Goal: Task Accomplishment & Management: Complete application form

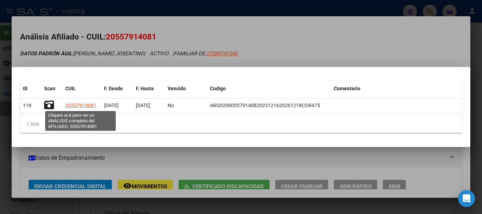
scroll to position [512, 0]
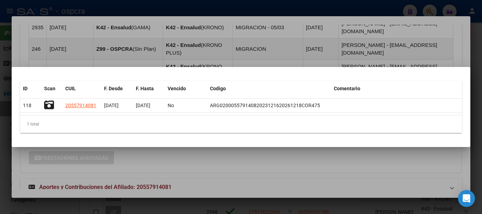
click at [217, 193] on div at bounding box center [241, 107] width 482 height 214
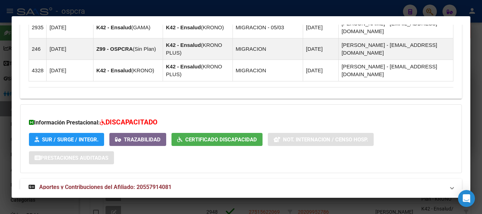
click at [0, 86] on div at bounding box center [241, 107] width 482 height 214
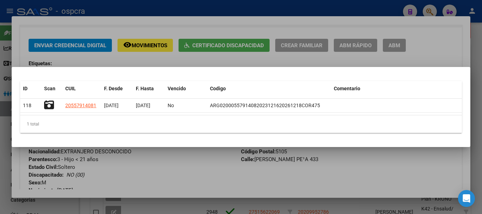
click at [150, 175] on div at bounding box center [241, 107] width 482 height 214
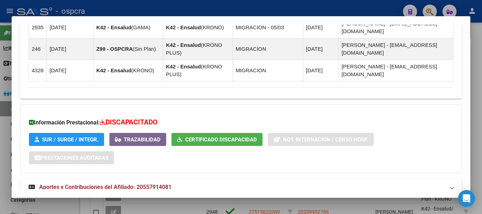
click at [0, 94] on div at bounding box center [241, 107] width 482 height 214
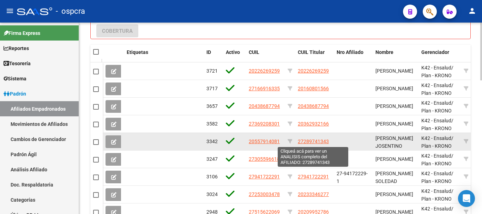
click at [317, 142] on span "27289741343" at bounding box center [313, 142] width 31 height 6
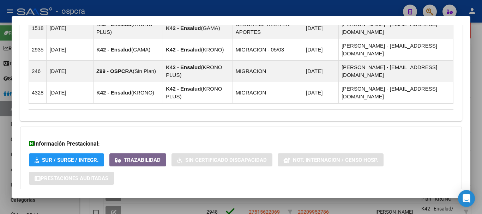
scroll to position [491, 0]
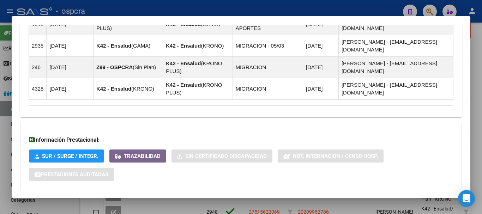
click at [143, 200] on strong "Aportes y Contribuciones del Afiliado: 27289741343" at bounding box center [100, 204] width 143 height 8
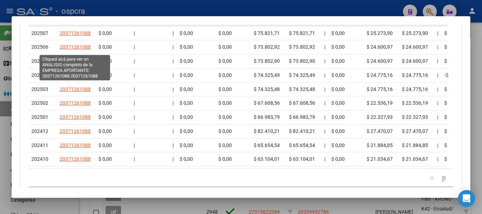
scroll to position [734, 0]
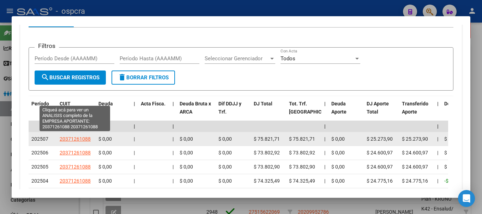
click at [76, 136] on span "20371261088" at bounding box center [75, 139] width 31 height 6
type textarea "20371261088"
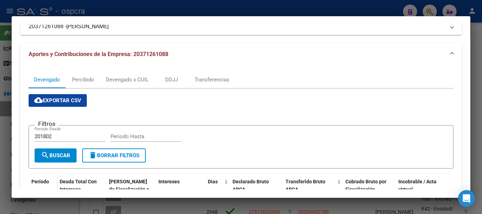
scroll to position [35, 0]
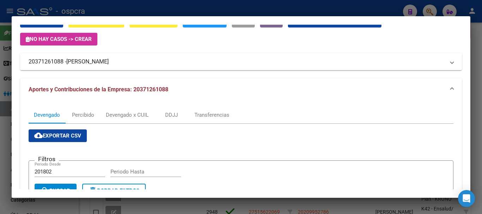
click at [109, 65] on span "[PERSON_NAME]" at bounding box center [87, 62] width 42 height 8
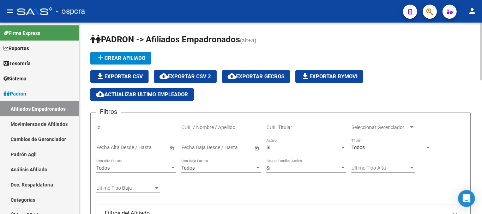
click at [217, 123] on div "CUIL / Nombre / Apellido" at bounding box center [221, 125] width 80 height 14
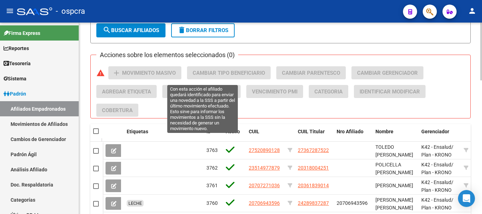
scroll to position [247, 0]
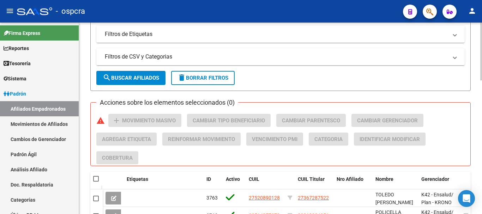
type input "DIAZ CL"
click at [153, 78] on span "search Buscar Afiliados" at bounding box center [131, 78] width 56 height 6
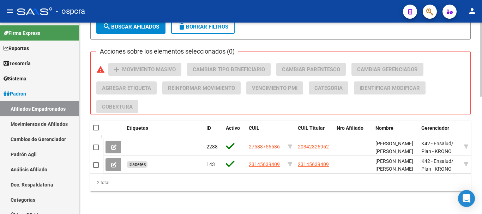
scroll to position [304, 0]
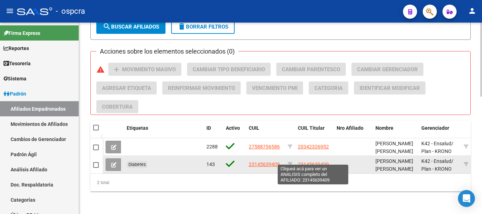
click at [303, 162] on span "23145639409" at bounding box center [313, 165] width 31 height 6
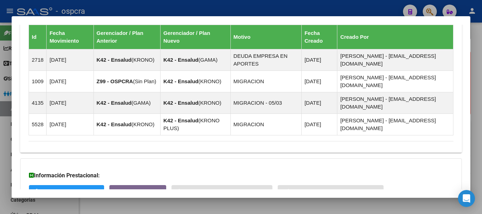
scroll to position [475, 0]
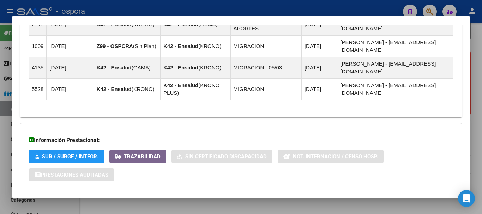
click at [158, 201] on span "Aportes y Contribuciones del Afiliado: 23145639409" at bounding box center [105, 204] width 132 height 7
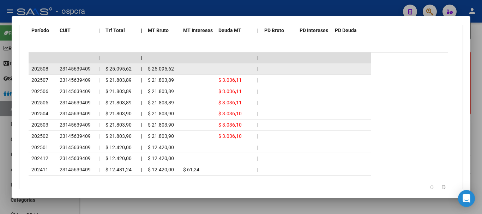
scroll to position [686, 0]
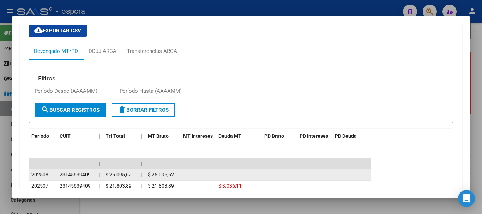
click at [166, 172] on span "$ 25.095,62" at bounding box center [161, 175] width 26 height 6
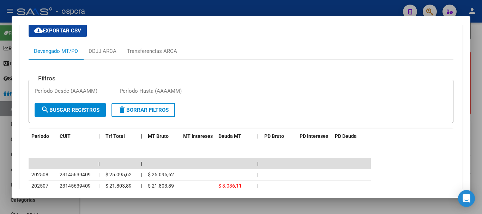
click at [0, 106] on div at bounding box center [241, 107] width 482 height 214
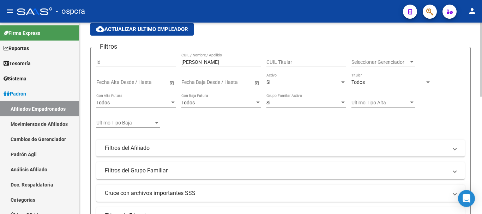
scroll to position [0, 0]
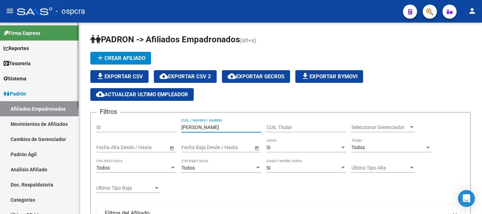
drag, startPoint x: 222, startPoint y: 125, endPoint x: 43, endPoint y: 119, distance: 179.5
click at [62, 123] on mat-sidenav-container "Firma Express Reportes Ingresos Devengados Análisis Histórico Detalles Transfer…" at bounding box center [241, 119] width 482 height 192
type input "k"
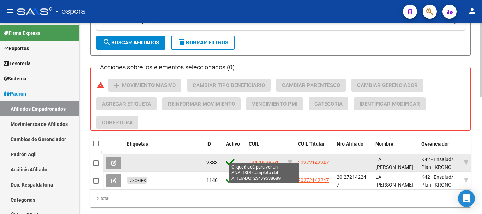
scroll to position [304, 0]
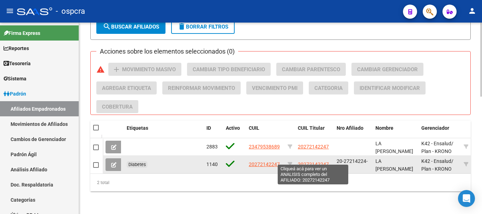
type input "la falce"
click at [318, 162] on span "20272142247" at bounding box center [313, 165] width 31 height 6
type textarea "20272142247"
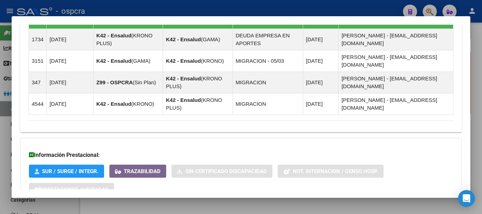
scroll to position [499, 0]
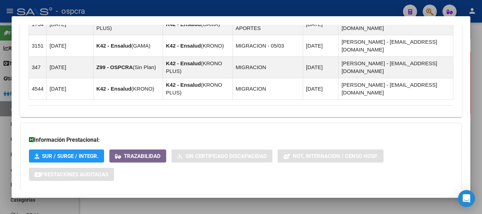
click at [164, 200] on strong "Aportes y Contribuciones del Afiliado: 20272142247" at bounding box center [100, 204] width 143 height 8
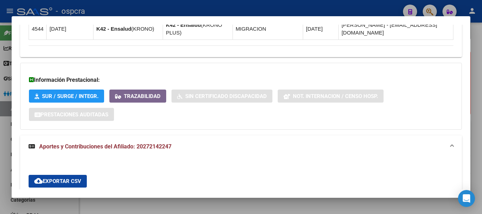
scroll to position [540, 0]
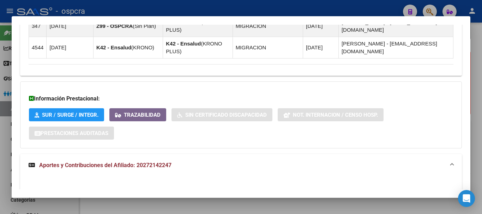
click at [0, 90] on div at bounding box center [241, 107] width 482 height 214
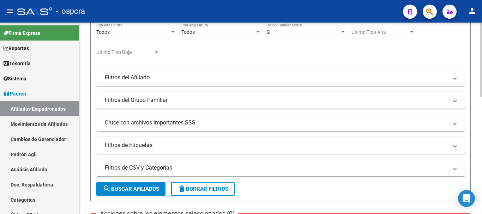
scroll to position [56, 0]
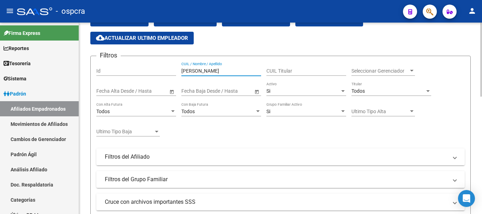
drag, startPoint x: 213, startPoint y: 67, endPoint x: 101, endPoint y: 65, distance: 112.0
click at [101, 66] on div "Filtros Id la falce CUIL / Nombre / Apellido CUIL Titular Seleccionar Gerenciad…" at bounding box center [280, 148] width 369 height 172
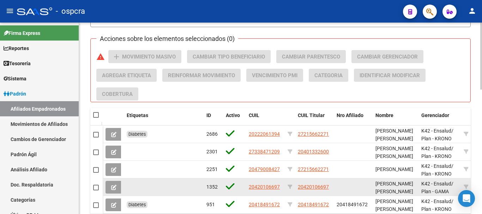
scroll to position [357, 0]
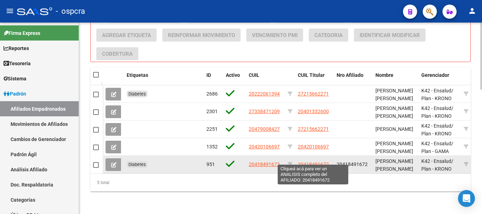
type input "MONTOY"
click at [326, 162] on span "20418491672" at bounding box center [313, 165] width 31 height 6
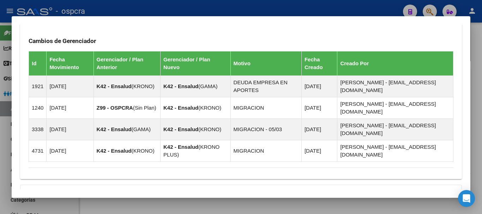
scroll to position [475, 0]
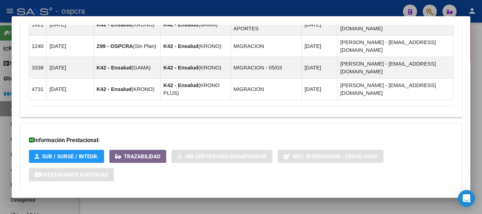
click at [170, 196] on mat-expansion-panel-header "Aportes y Contribuciones del Afiliado: 20418491672" at bounding box center [241, 204] width 442 height 17
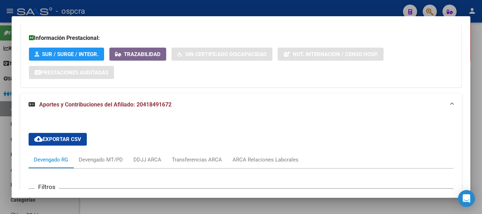
scroll to position [613, 0]
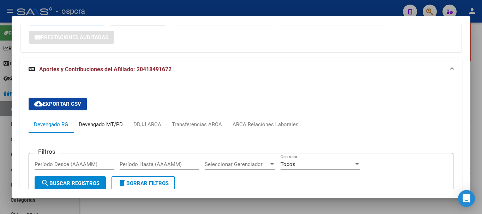
click at [113, 116] on div "Devengado MT/PD" at bounding box center [100, 124] width 55 height 17
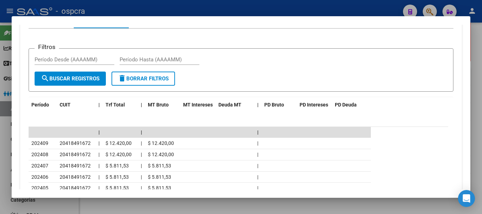
scroll to position [719, 0]
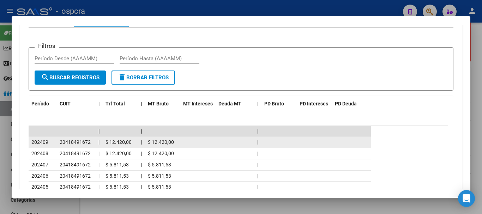
click at [116, 139] on span "$ 12.420,00" at bounding box center [119, 142] width 26 height 6
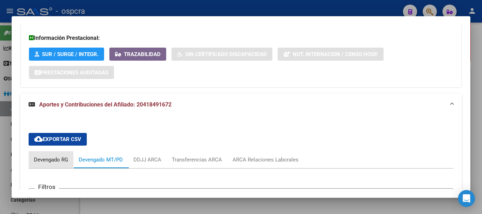
click at [57, 156] on div "Devengado RG" at bounding box center [51, 160] width 34 height 8
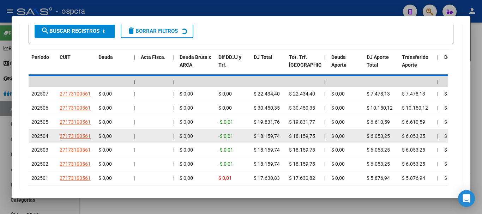
scroll to position [765, 0]
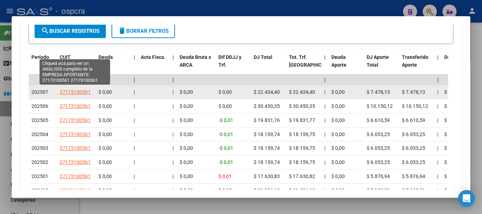
click at [73, 89] on span "27173100561" at bounding box center [75, 92] width 31 height 6
type textarea "27173100561"
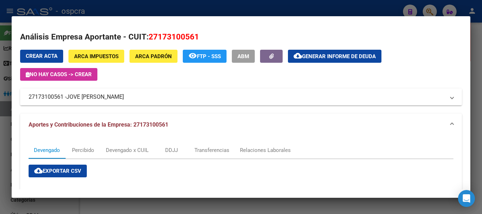
click at [72, 89] on mat-expansion-panel-header "27173100561 - JOVE STELLA MARIS" at bounding box center [241, 97] width 442 height 17
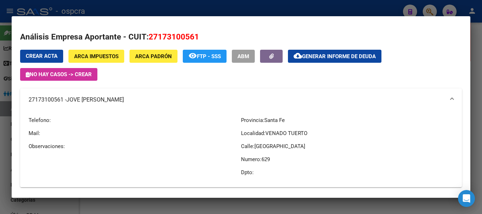
click at [0, 101] on div at bounding box center [241, 107] width 482 height 214
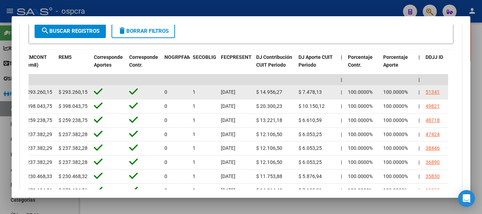
drag, startPoint x: 58, startPoint y: 51, endPoint x: 93, endPoint y: 53, distance: 35.0
click at [91, 85] on datatable-body-cell at bounding box center [108, 92] width 35 height 14
click at [119, 87] on div at bounding box center [109, 92] width 30 height 11
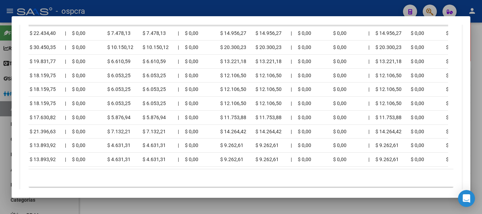
scroll to position [0, 0]
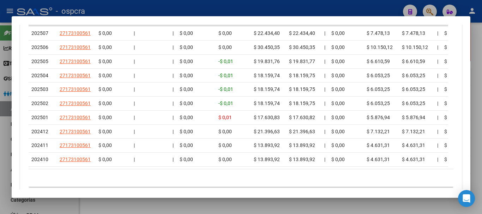
click at [146, 206] on div at bounding box center [241, 107] width 482 height 214
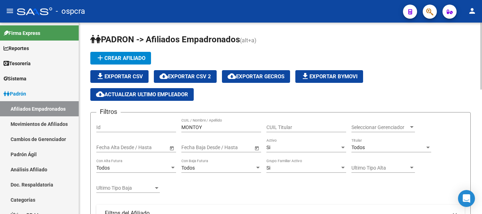
drag, startPoint x: 223, startPoint y: 128, endPoint x: 86, endPoint y: 128, distance: 137.0
click at [107, 128] on div "Filtros Id MONTOY CUIL / Nombre / Apellido CUIL Titular Seleccionar Gerenciador…" at bounding box center [280, 204] width 369 height 172
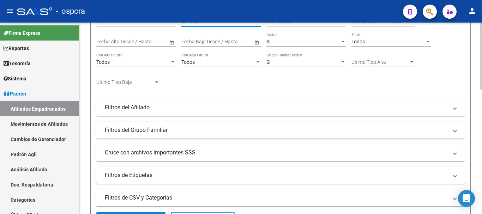
scroll to position [282, 0]
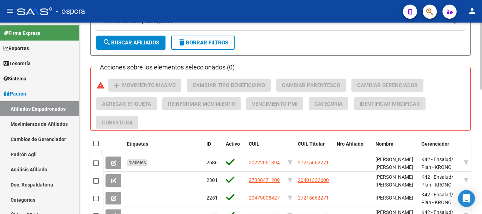
type input "SAPPIA"
click at [131, 43] on span "search Buscar Afiliados" at bounding box center [131, 43] width 56 height 6
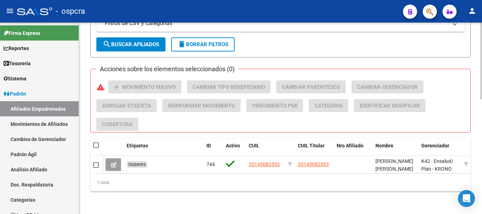
scroll to position [286, 0]
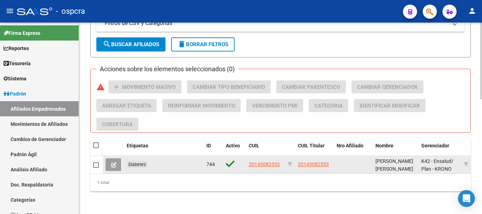
click at [109, 159] on button at bounding box center [114, 165] width 17 height 13
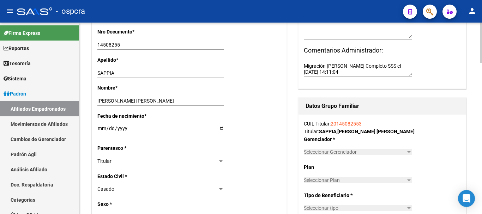
radio input "true"
type input "20-14508255-3"
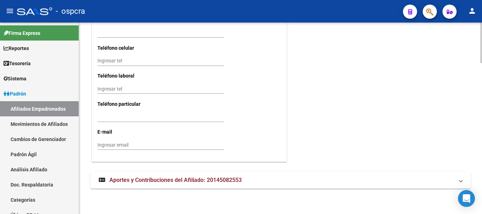
click at [199, 181] on span "Aportes y Contribuciones del Afiliado: 20145082553" at bounding box center [175, 180] width 132 height 7
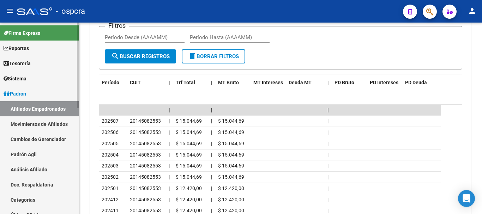
scroll to position [106, 0]
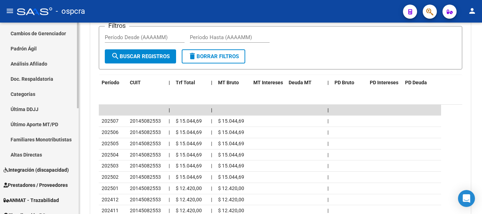
click at [41, 171] on span "Integración (discapacidad)" at bounding box center [36, 170] width 65 height 8
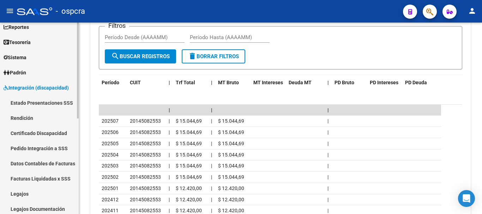
scroll to position [0, 0]
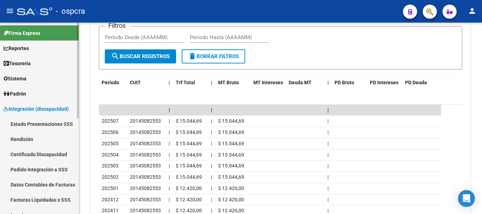
click at [45, 57] on link "Tesorería" at bounding box center [39, 63] width 79 height 15
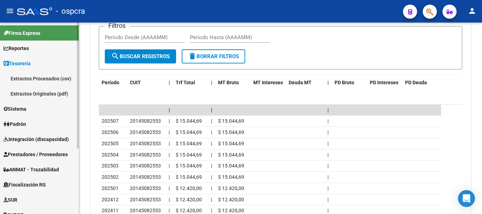
click at [46, 46] on link "Reportes" at bounding box center [39, 48] width 79 height 15
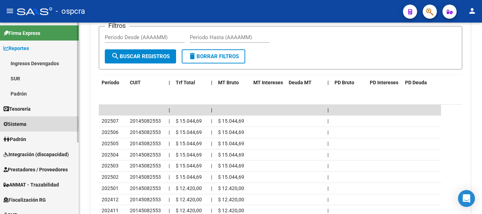
click at [41, 127] on link "Sistema" at bounding box center [39, 124] width 79 height 15
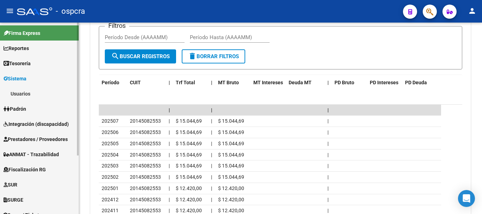
click at [13, 93] on link "Usuarios" at bounding box center [39, 93] width 79 height 15
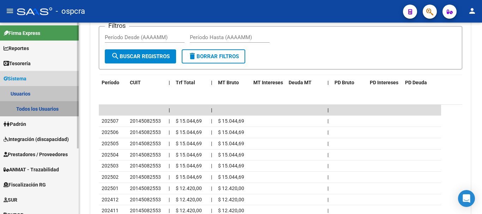
click at [29, 110] on link "Todos los Usuarios" at bounding box center [39, 108] width 79 height 15
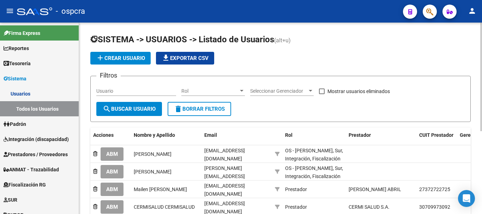
click at [135, 55] on button "add Crear Usuario" at bounding box center [120, 58] width 60 height 13
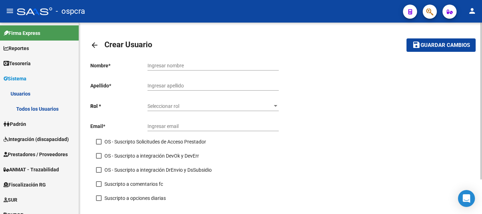
click at [175, 70] on div "Ingresar nombre" at bounding box center [213, 63] width 131 height 14
click at [215, 122] on div "Ingresar email" at bounding box center [213, 124] width 131 height 14
click at [212, 103] on div "Seleccionar rol Seleccionar rol" at bounding box center [213, 104] width 131 height 14
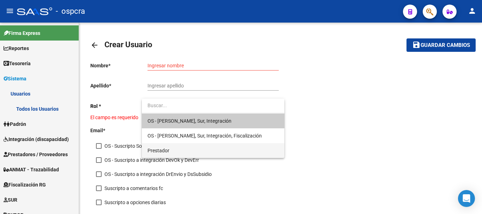
click at [215, 144] on span "Prestador" at bounding box center [213, 150] width 131 height 15
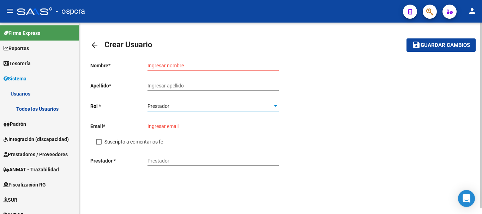
click at [207, 162] on input "Prestador" at bounding box center [213, 161] width 131 height 6
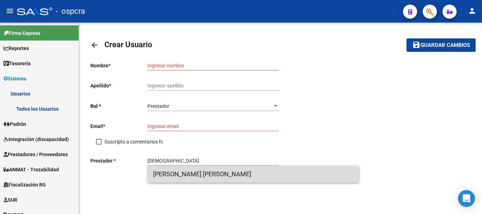
click at [324, 175] on span "SANTELLAN VAIRA EMILIANO PASTOR" at bounding box center [253, 174] width 201 height 17
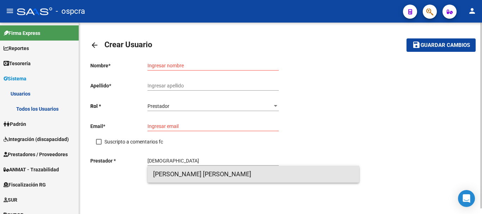
type input "SANTELLAN VAIRA EMILIANO PASTOR"
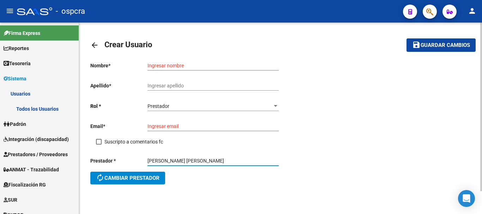
click at [249, 66] on input "Ingresar nombre" at bounding box center [213, 66] width 131 height 6
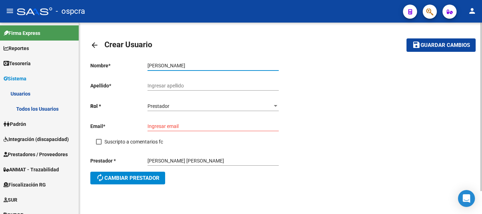
type input "EMILIANO"
click at [249, 84] on input "Ingresar apellido" at bounding box center [213, 86] width 131 height 6
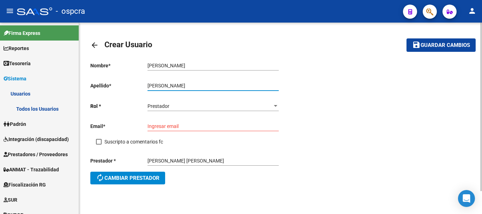
type input "SANTELLAN"
click at [216, 128] on input "Ingresar email" at bounding box center [213, 127] width 131 height 6
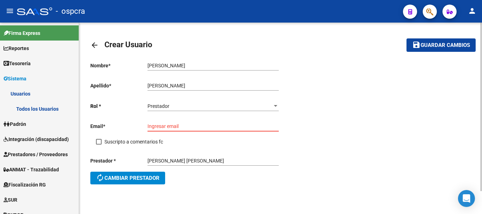
paste input "emilianosantellanvaira@gmail.com"
type input "emilianosantellanvaira@gmail.com"
click at [430, 45] on span "Guardar cambios" at bounding box center [445, 45] width 49 height 6
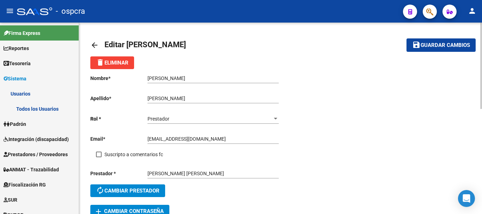
click at [258, 205] on div "add Cambiar Contraseña" at bounding box center [280, 211] width 381 height 13
click at [95, 42] on mat-icon "arrow_back" at bounding box center [94, 45] width 8 height 8
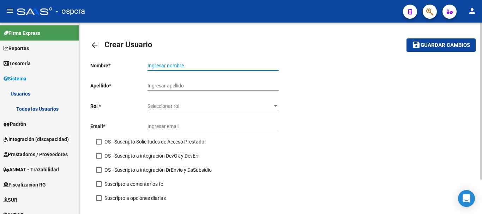
click at [179, 67] on input "Ingresar nombre" at bounding box center [213, 66] width 131 height 6
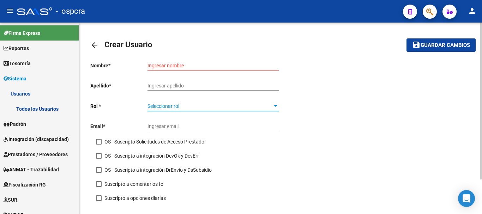
click at [216, 107] on span "Seleccionar rol" at bounding box center [210, 106] width 125 height 6
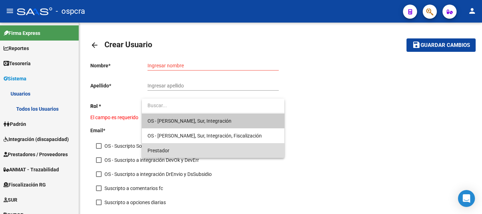
click at [208, 147] on span "Prestador" at bounding box center [213, 150] width 131 height 15
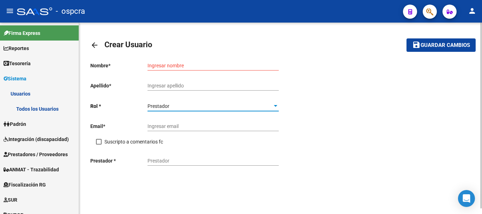
click at [198, 160] on input "Prestador" at bounding box center [213, 161] width 131 height 6
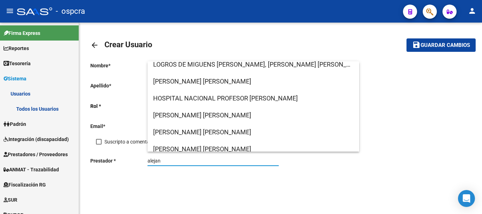
scroll to position [130, 0]
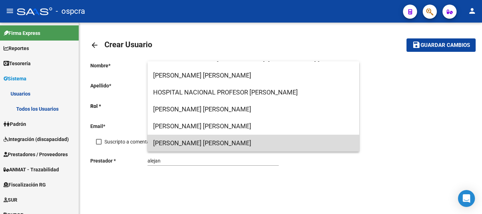
click at [302, 141] on span "RODRIGUEZ ALEJANDRA JUDITH" at bounding box center [253, 143] width 201 height 17
type input "RODRIGUEZ ALEJANDRA JUDITH"
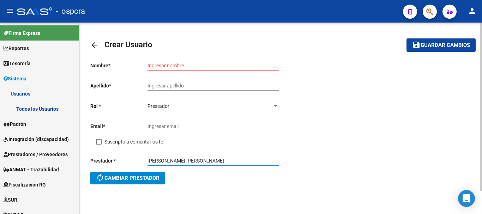
click at [219, 66] on input "Ingresar nombre" at bounding box center [213, 66] width 131 height 6
paste input "alerord20@gmail.com"
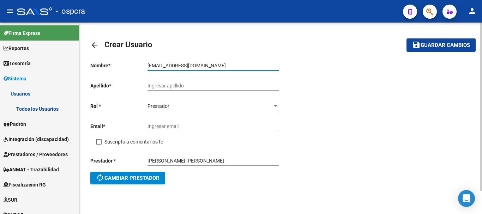
type input "alerord20@gmail.com"
click at [222, 82] on div "Ingresar apellido" at bounding box center [213, 84] width 131 height 14
drag, startPoint x: 198, startPoint y: 63, endPoint x: 84, endPoint y: 63, distance: 114.0
click at [90, 63] on div "arrow_back Crear Usuario save Guardar cambios Nombre * alerord20@gmail.com Ingr…" at bounding box center [280, 132] width 403 height 218
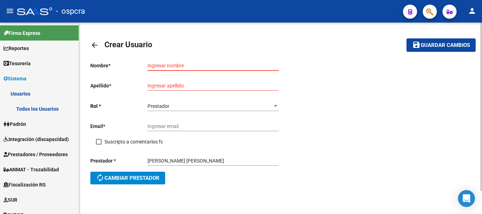
click at [223, 127] on input "Ingresar email" at bounding box center [213, 127] width 131 height 6
paste input "alerord20@gmail.com"
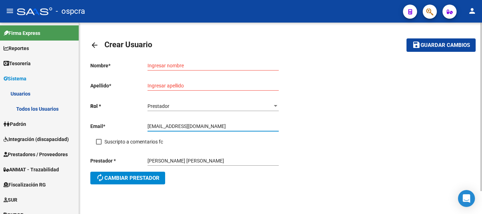
type input "alerord20@gmail.com"
click at [217, 66] on input "Ingresar nombre" at bounding box center [213, 66] width 131 height 6
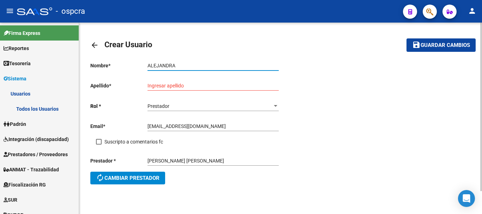
type input "ALEJANDRA"
click at [217, 84] on input "Ingresar apellido" at bounding box center [213, 86] width 131 height 6
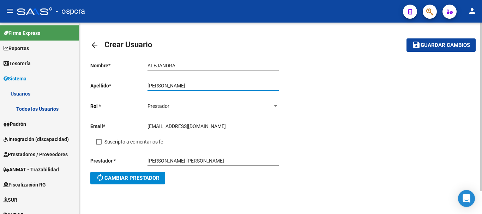
type input "RODRIGUEZ"
click at [422, 46] on span "Guardar cambios" at bounding box center [445, 45] width 49 height 6
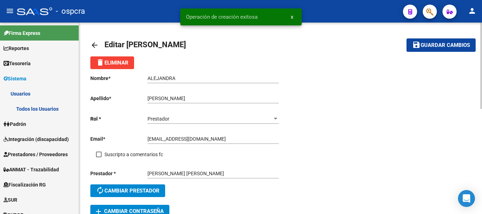
click at [97, 42] on mat-icon "arrow_back" at bounding box center [94, 45] width 8 height 8
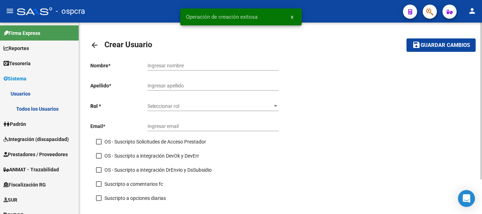
click at [95, 43] on mat-icon "arrow_back" at bounding box center [94, 45] width 8 height 8
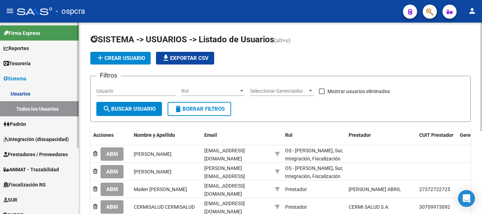
click at [21, 95] on link "Usuarios" at bounding box center [39, 93] width 79 height 15
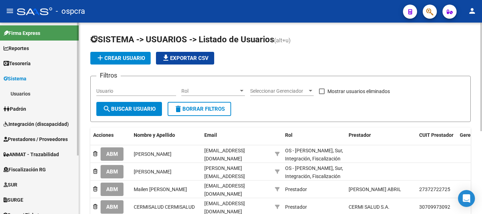
click at [23, 105] on span "Padrón" at bounding box center [15, 109] width 23 height 8
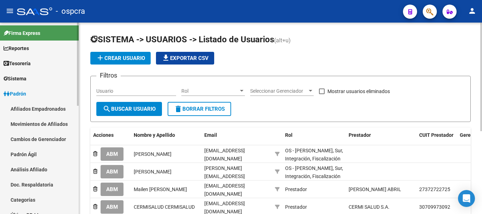
click at [36, 119] on link "Movimientos de Afiliados" at bounding box center [39, 124] width 79 height 15
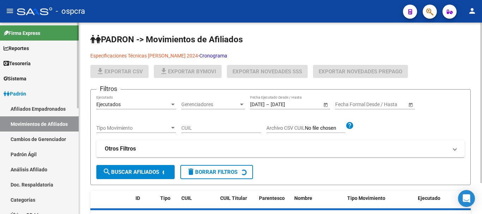
drag, startPoint x: 66, startPoint y: 106, endPoint x: 78, endPoint y: 104, distance: 11.7
click at [66, 106] on link "Afiliados Empadronados" at bounding box center [39, 108] width 79 height 15
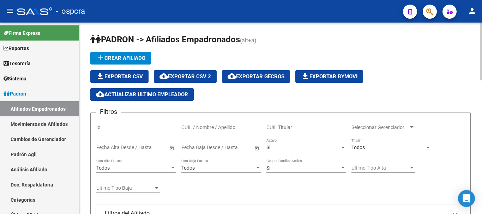
click at [227, 131] on div "CUIL / Nombre / Apellido" at bounding box center [221, 125] width 80 height 14
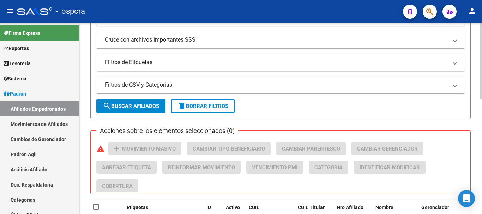
scroll to position [286, 0]
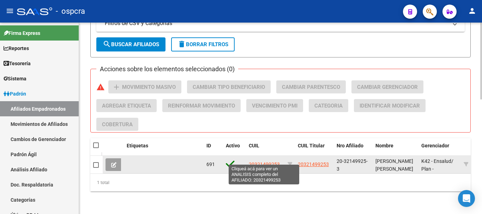
type input "anne"
click at [261, 162] on span "20321499253" at bounding box center [264, 165] width 31 height 6
type textarea "20321499253"
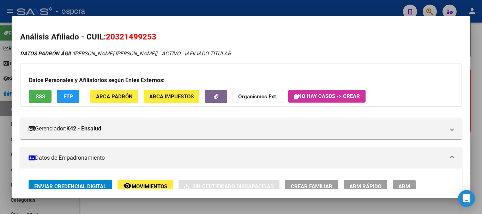
drag, startPoint x: 123, startPoint y: 38, endPoint x: 153, endPoint y: 40, distance: 30.1
click at [153, 40] on span "20321499253" at bounding box center [131, 36] width 50 height 9
click at [0, 110] on div at bounding box center [241, 107] width 482 height 214
